Goal: Task Accomplishment & Management: Complete application form

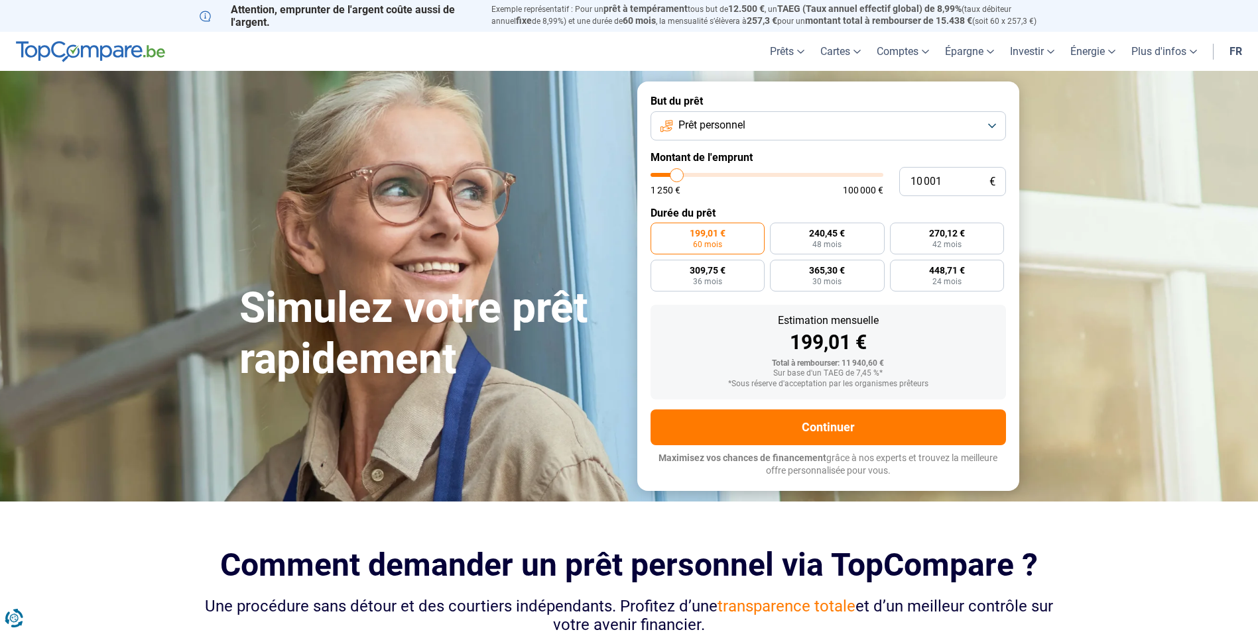
type input "10 250"
type input "10250"
type input "10 500"
type input "10500"
type input "11 000"
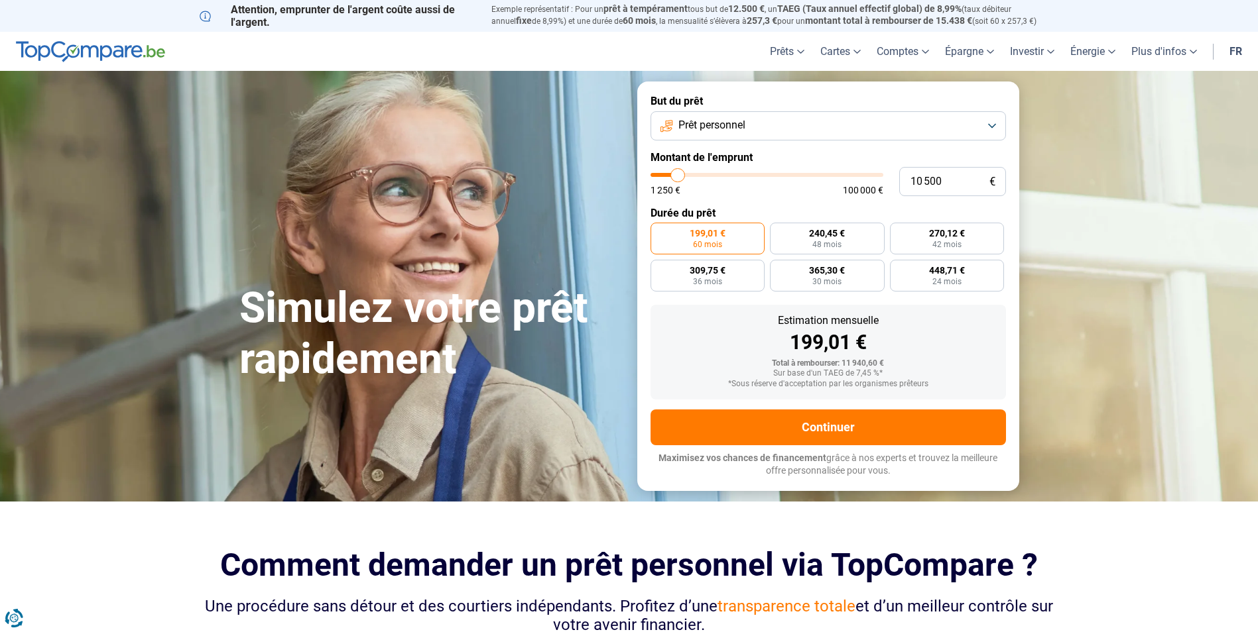
type input "11000"
type input "11 500"
type input "11500"
type input "11 750"
type input "11750"
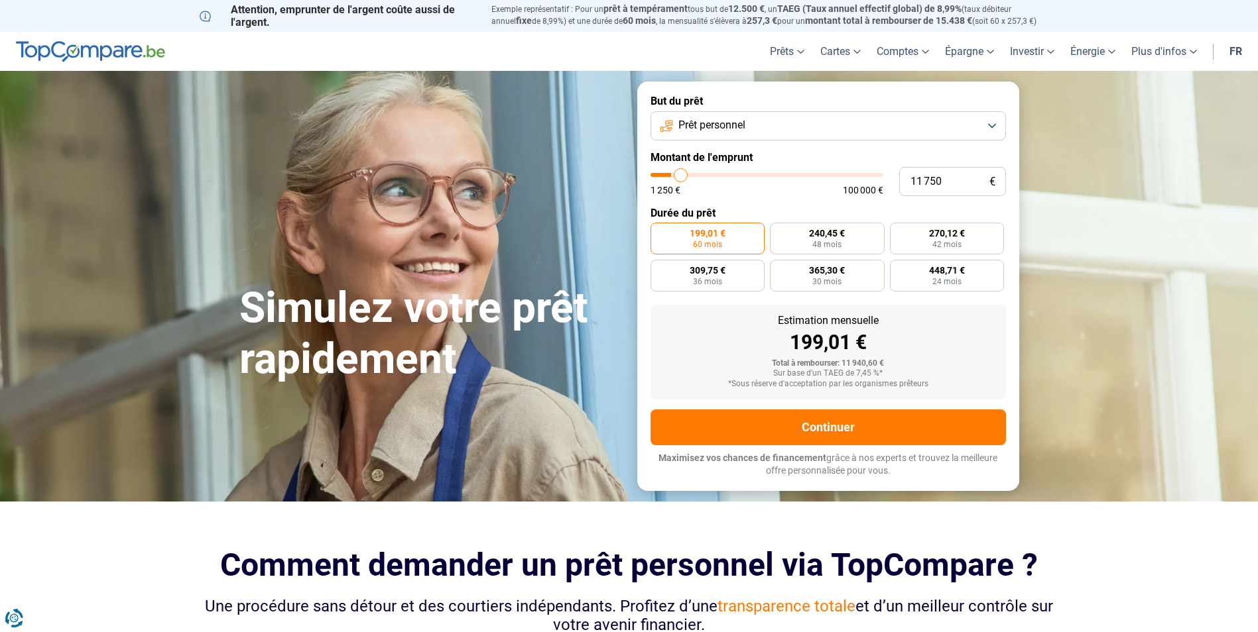
type input "12 000"
type input "12000"
type input "12 500"
type input "12500"
type input "12 750"
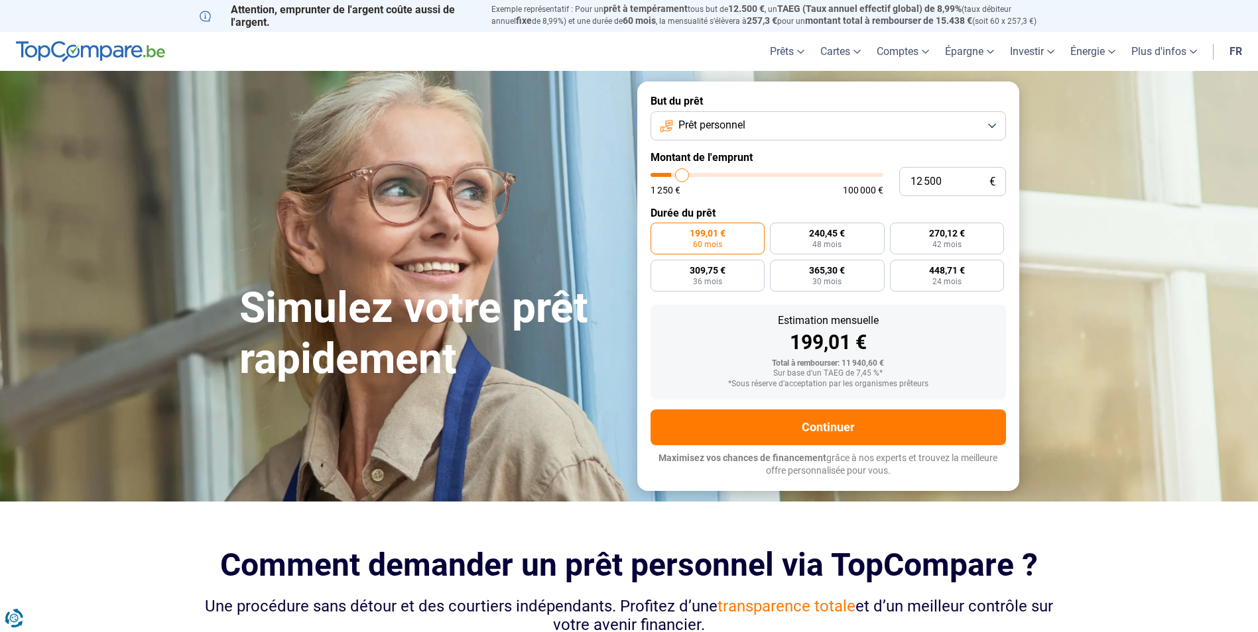
type input "12750"
type input "13 250"
type input "13250"
type input "13 500"
type input "13500"
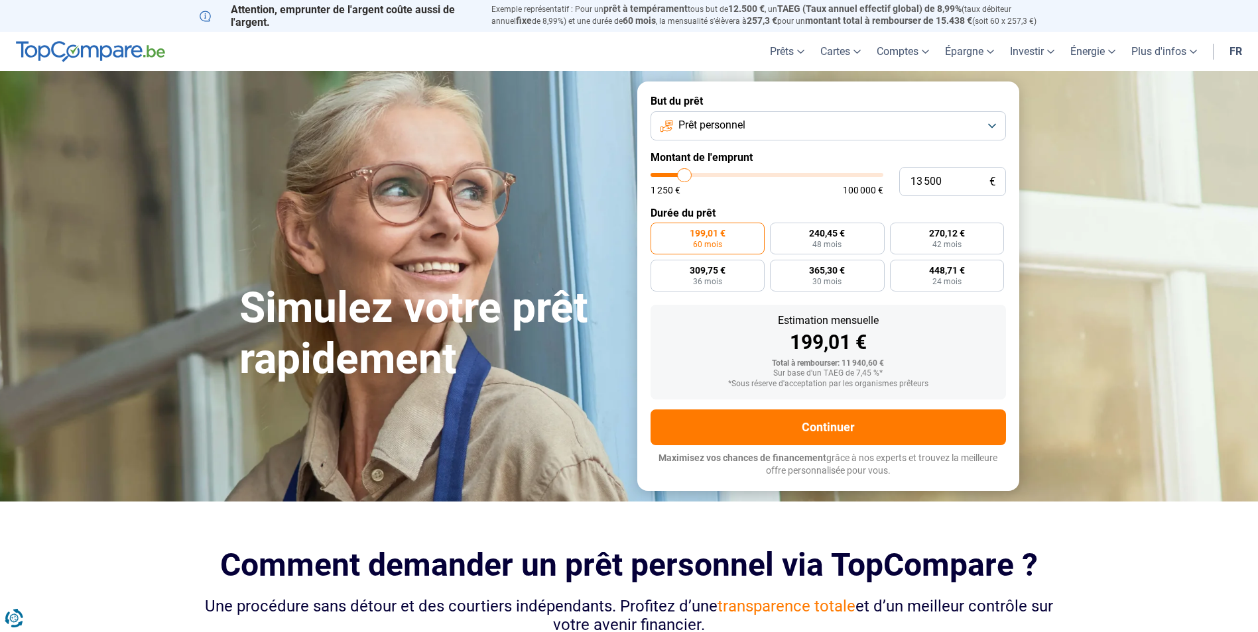
type input "14 250"
type input "14250"
type input "14 500"
type input "14500"
type input "14 750"
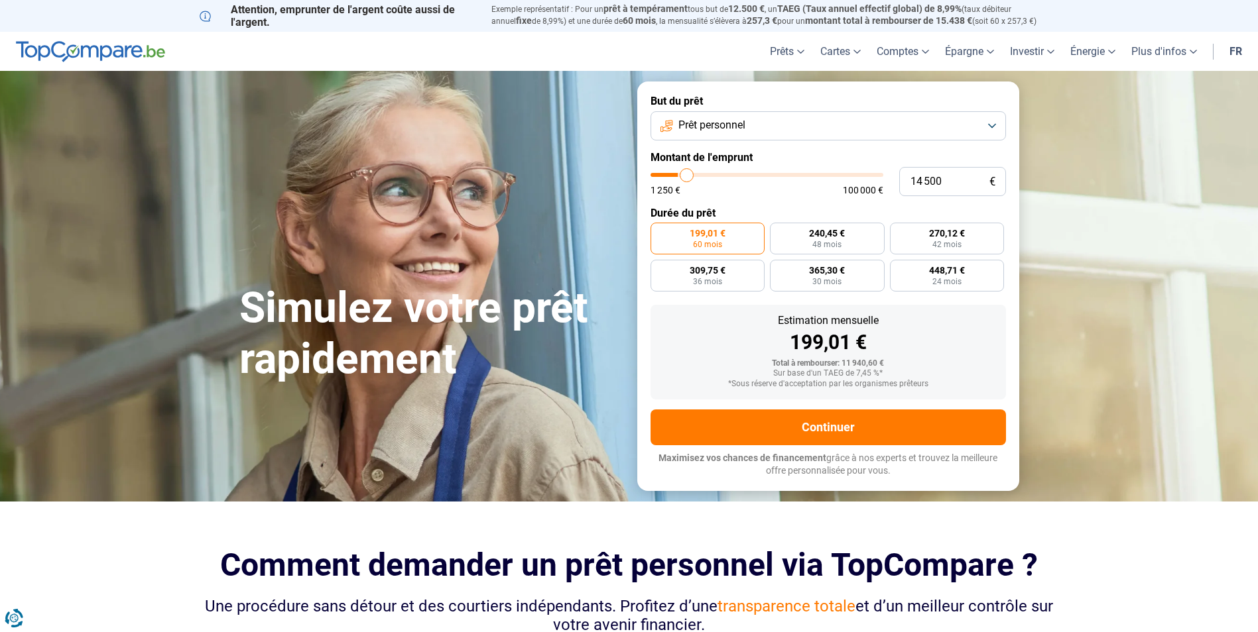
type input "14750"
type input "15 500"
type input "15500"
type input "15 750"
type input "15750"
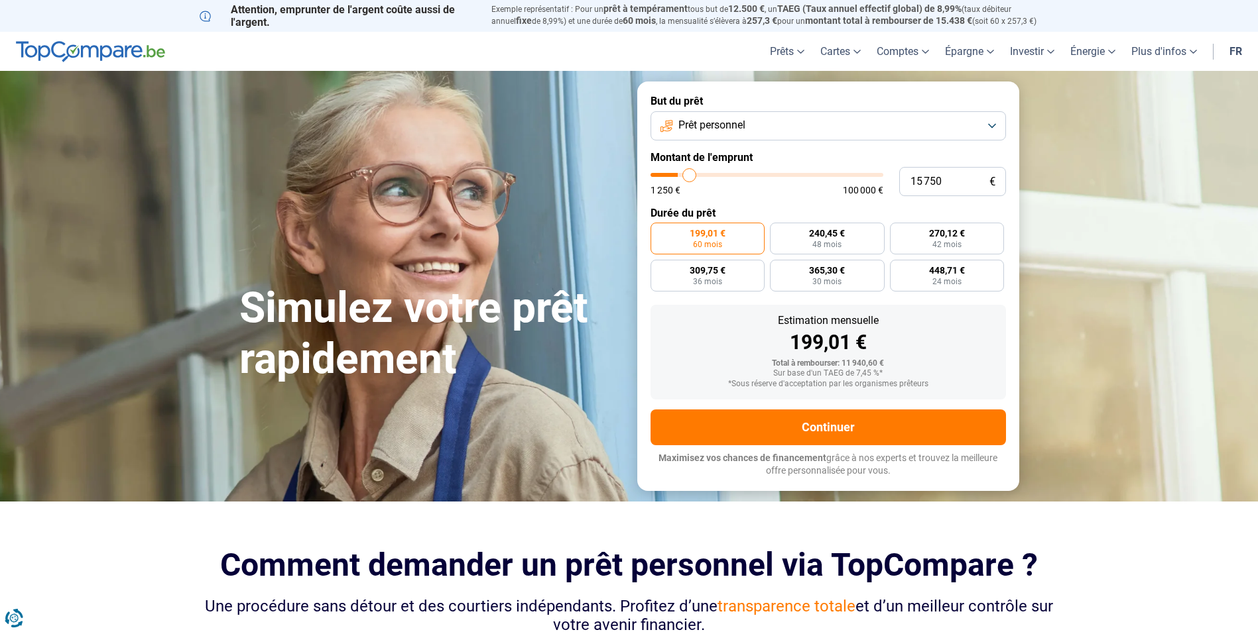
type input "16 000"
type input "16000"
type input "16 250"
type input "16250"
type input "16 000"
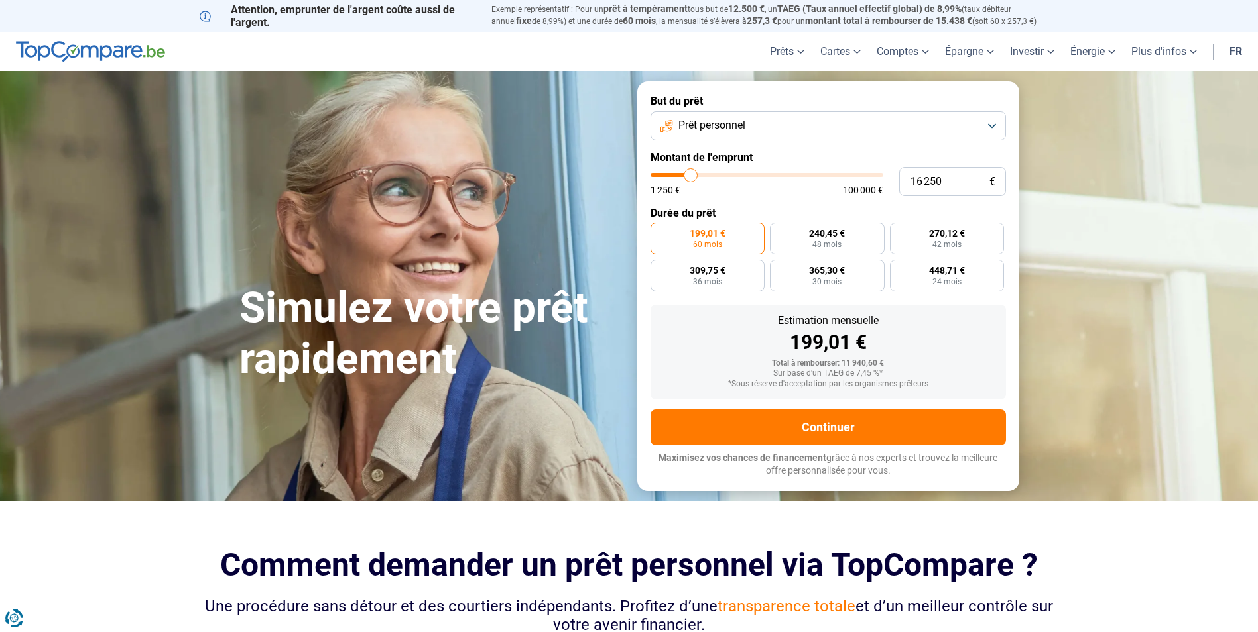
type input "16000"
type input "15 750"
type input "15750"
type input "15 500"
type input "15500"
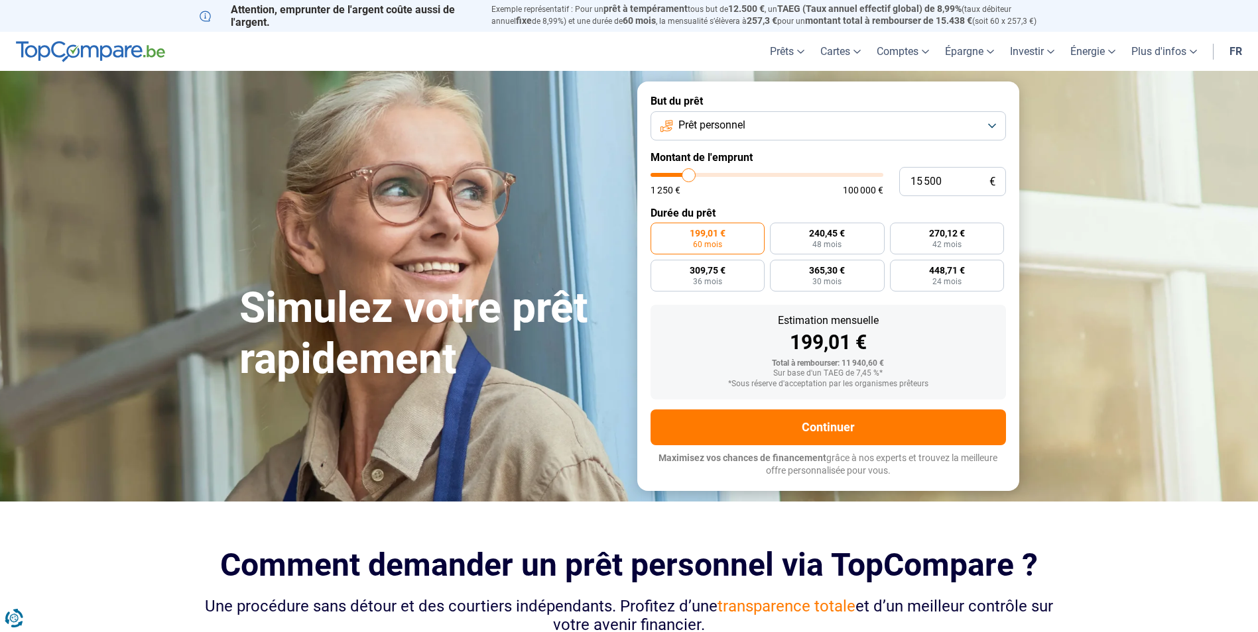
type input "15 000"
type input "15000"
type input "14 500"
type input "14500"
type input "14 000"
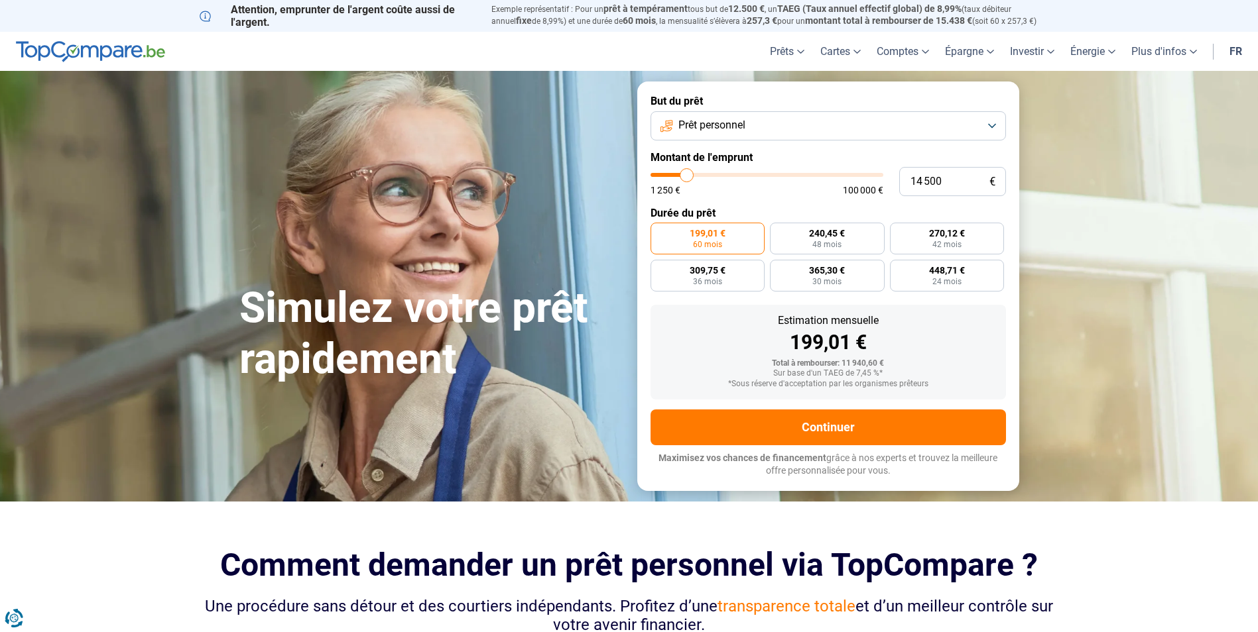
type input "14000"
type input "13 500"
type input "13500"
type input "13 000"
type input "13000"
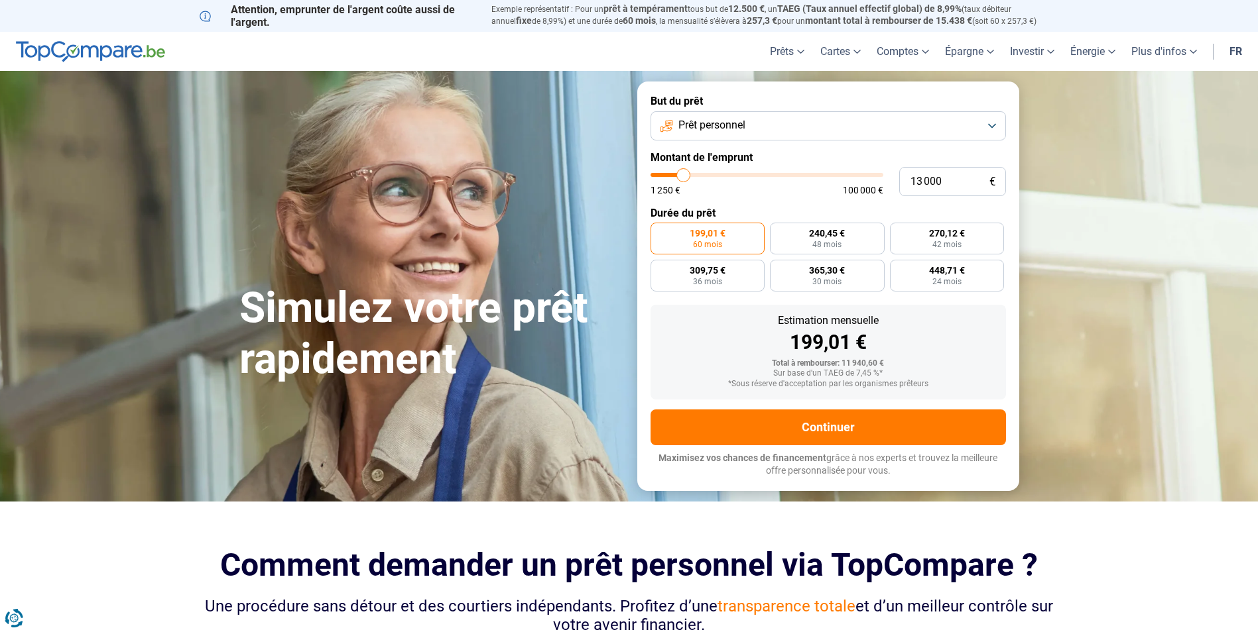
type input "12 750"
type input "12750"
type input "12 000"
type input "12000"
type input "11 750"
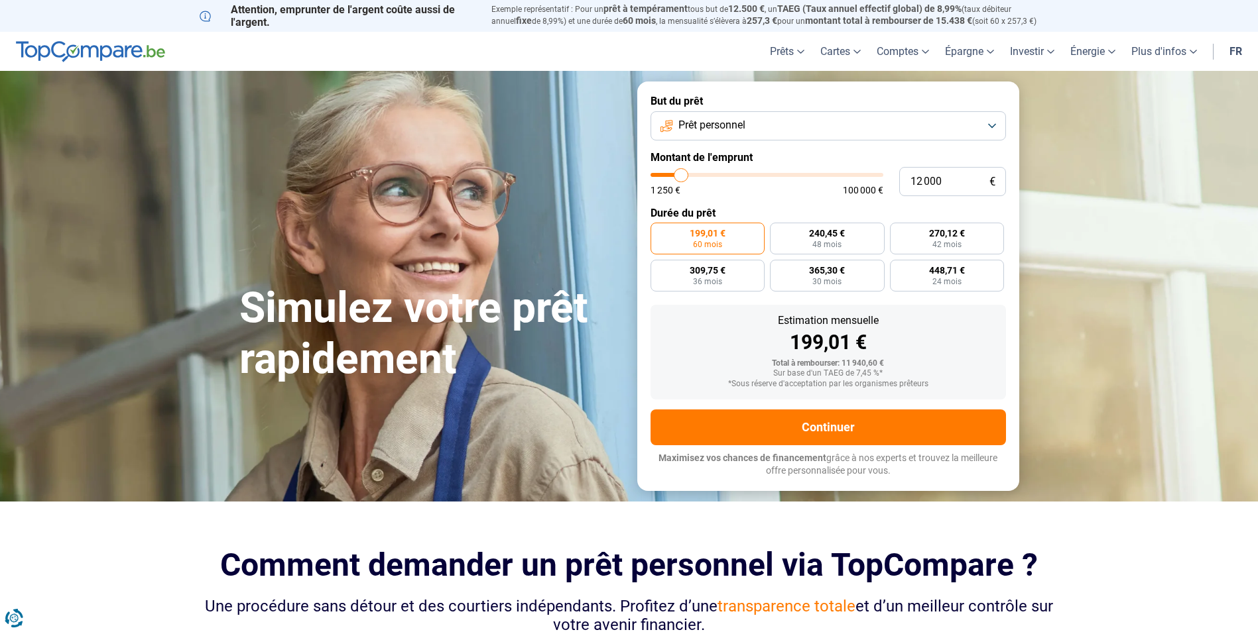
type input "11750"
type input "11 500"
type input "11500"
type input "11 250"
type input "11250"
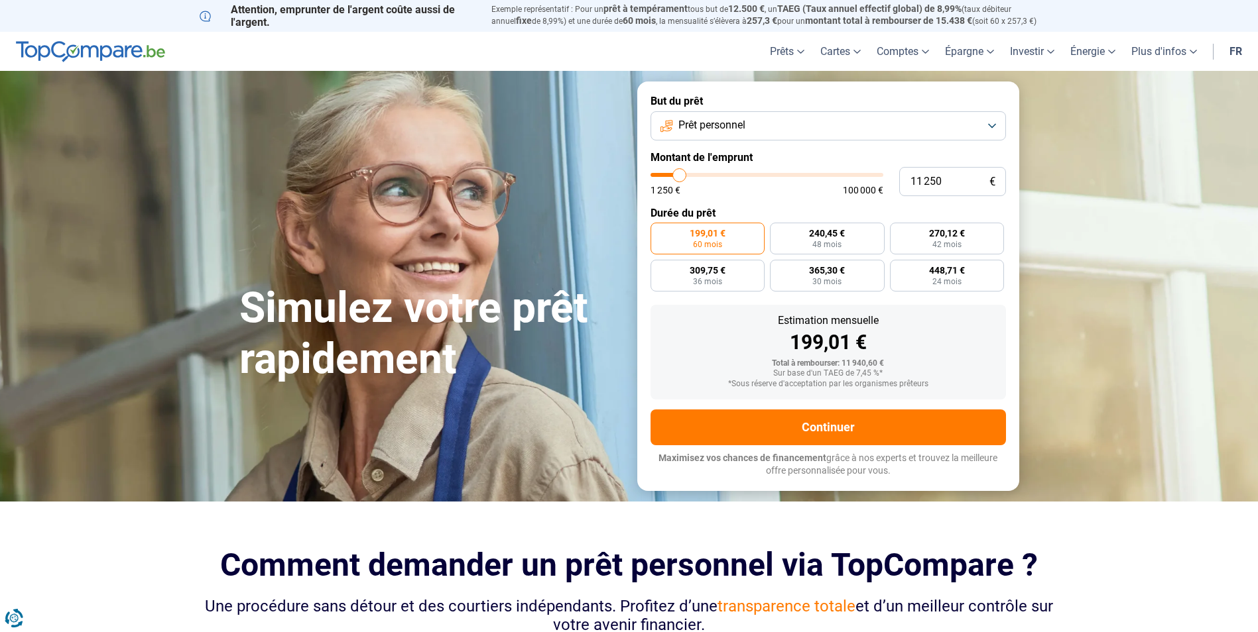
type input "10 000"
type input "10000"
click at [677, 174] on input "range" at bounding box center [766, 175] width 233 height 4
radio input "true"
click at [989, 123] on button "Prêt personnel" at bounding box center [827, 125] width 355 height 29
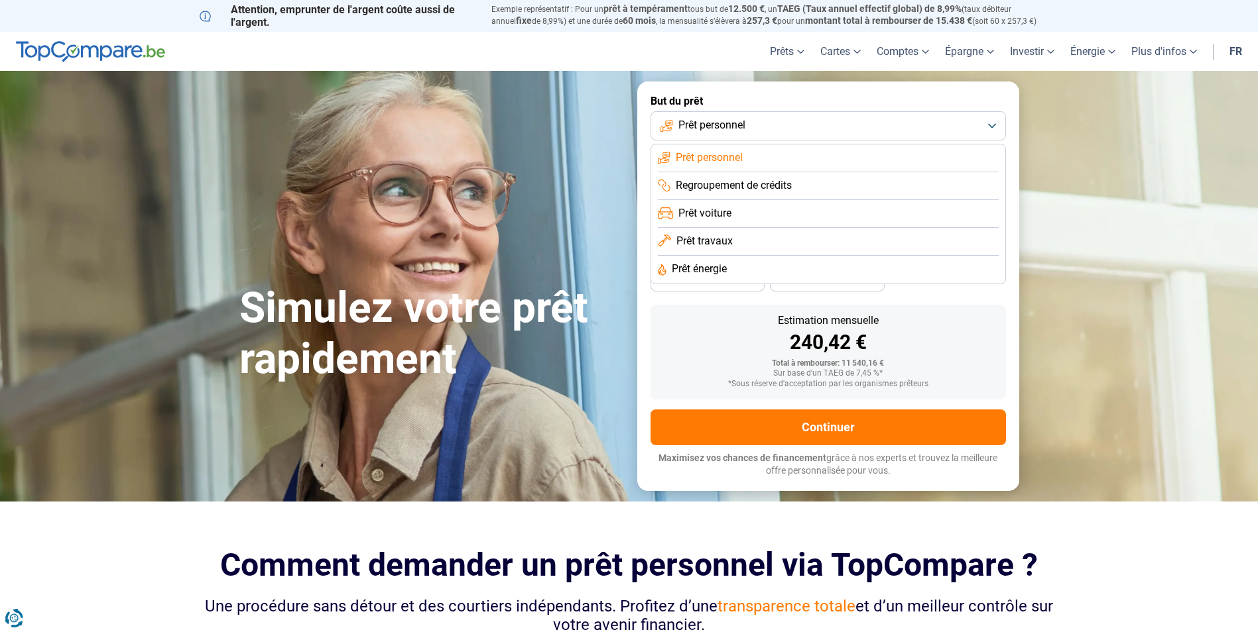
click at [710, 263] on span "Prêt énergie" at bounding box center [699, 269] width 55 height 15
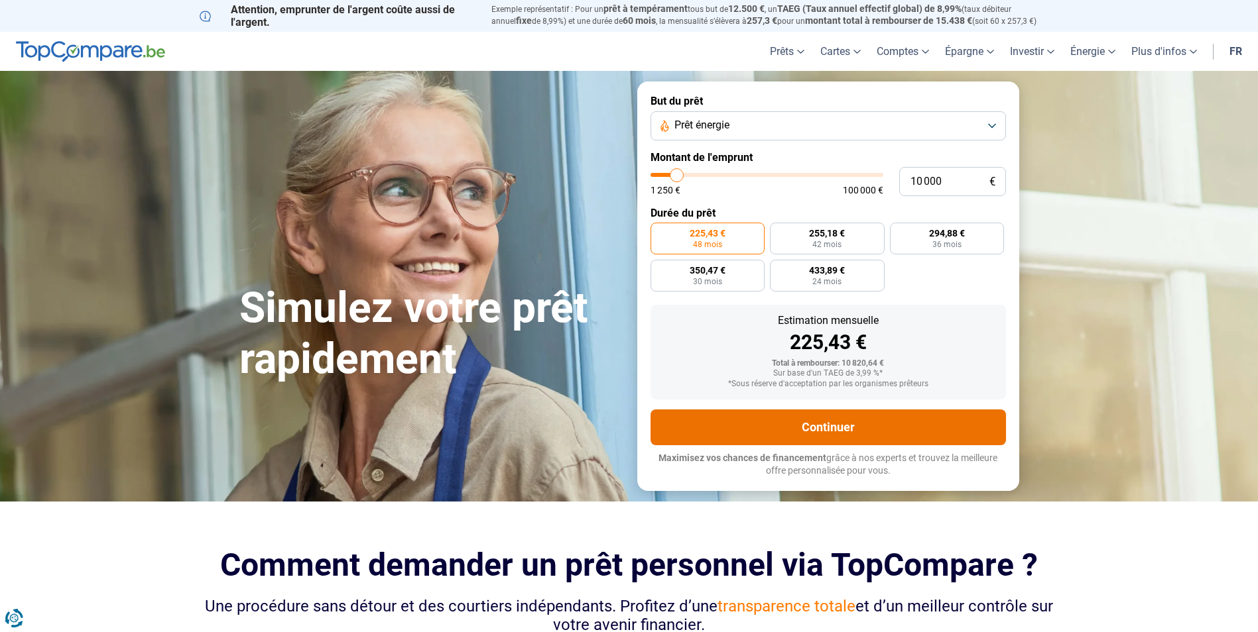
click at [798, 430] on button "Continuer" at bounding box center [827, 428] width 355 height 36
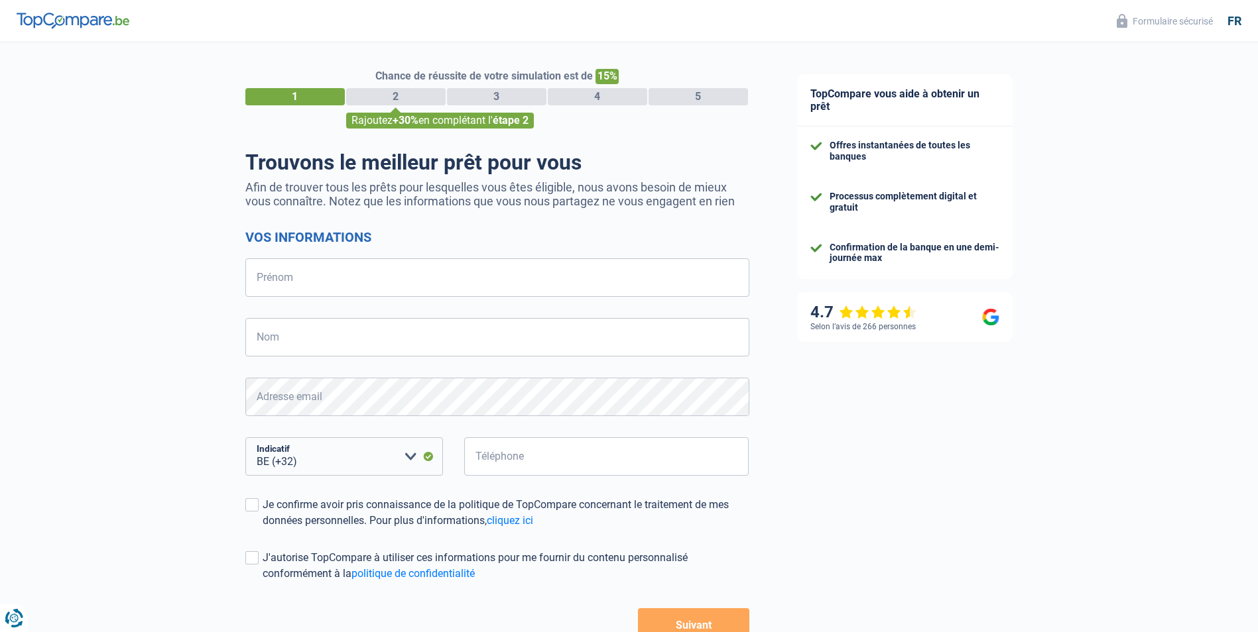
select select "32"
